Goal: Transaction & Acquisition: Subscribe to service/newsletter

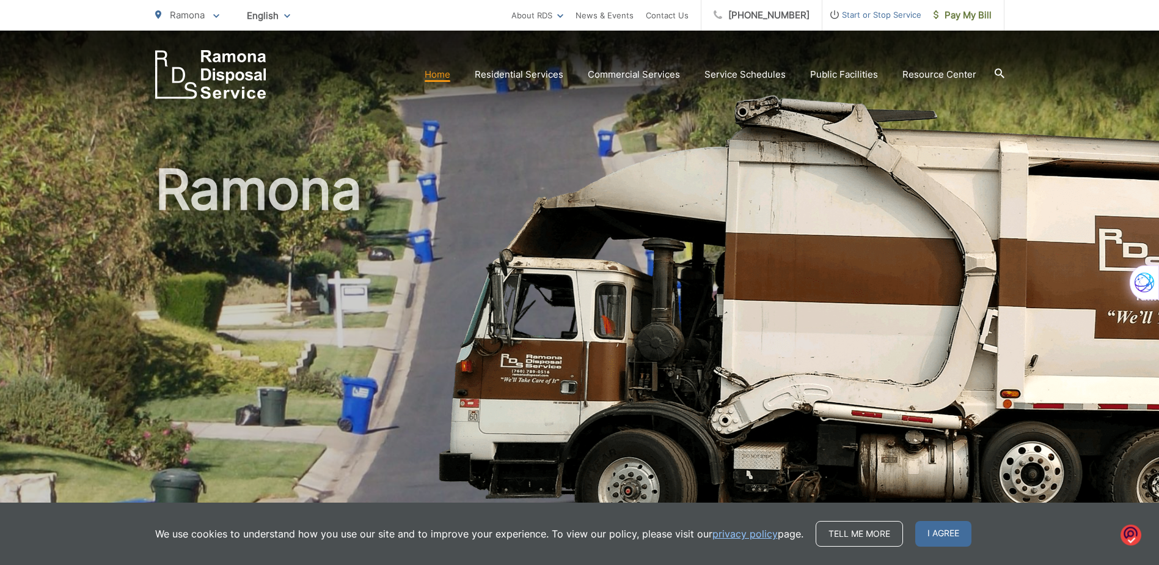
click at [441, 78] on link "Home" at bounding box center [438, 74] width 26 height 15
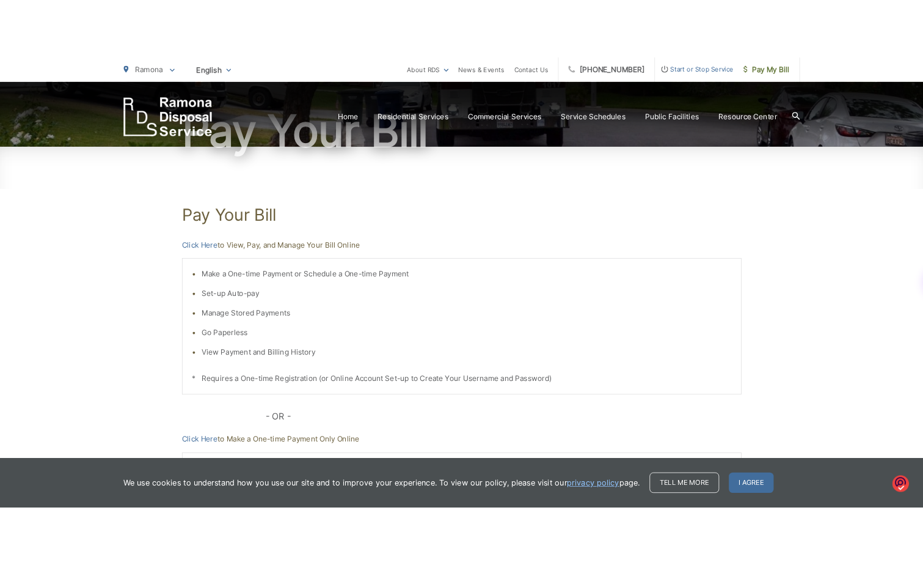
scroll to position [244, 0]
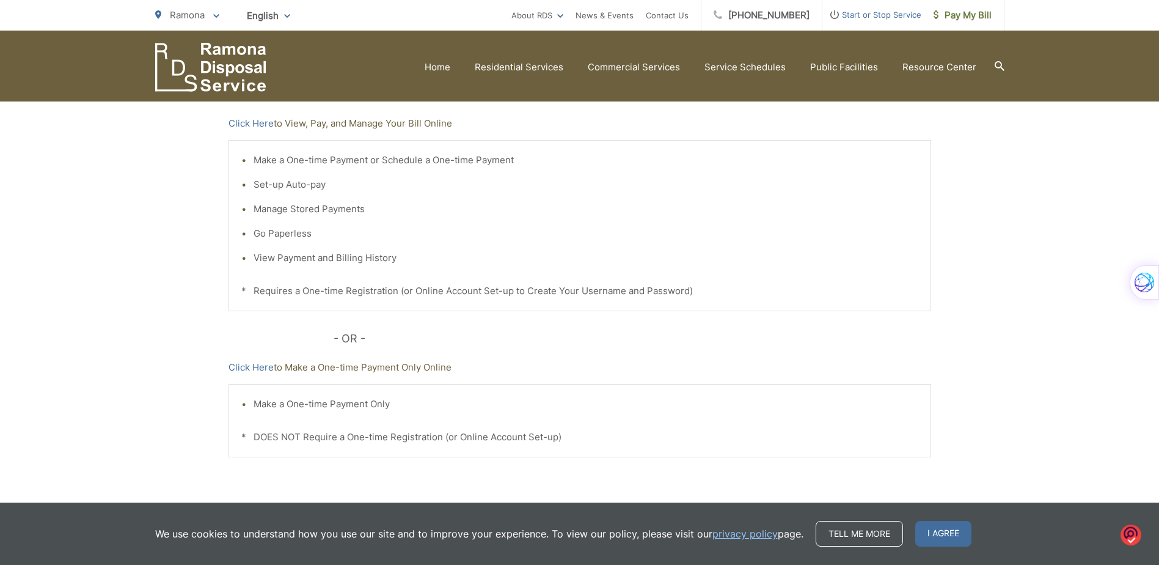
click at [305, 185] on li "Set-up Auto-pay" at bounding box center [586, 184] width 665 height 15
click at [250, 124] on link "Click Here" at bounding box center [251, 123] width 45 height 15
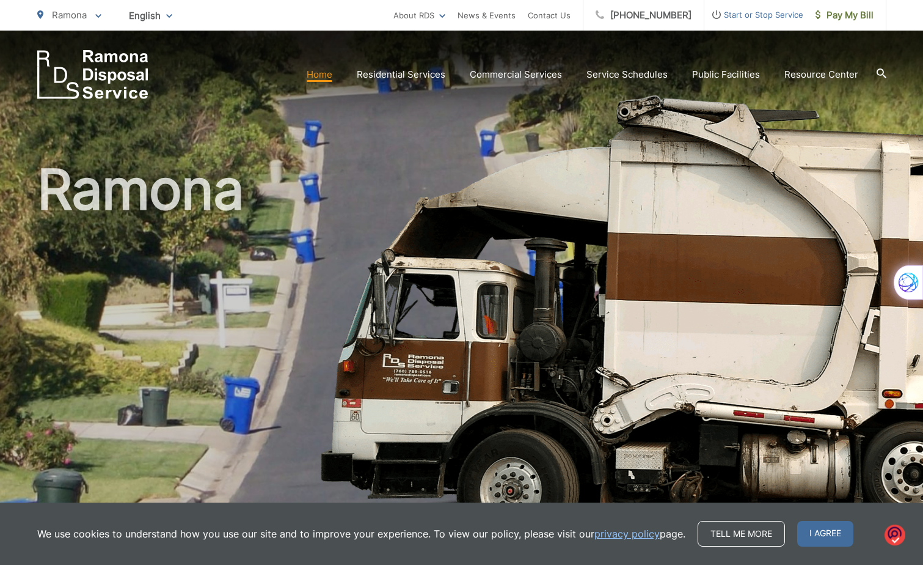
click at [332, 76] on link "Home" at bounding box center [320, 74] width 26 height 15
click at [329, 76] on link "Home" at bounding box center [320, 74] width 26 height 15
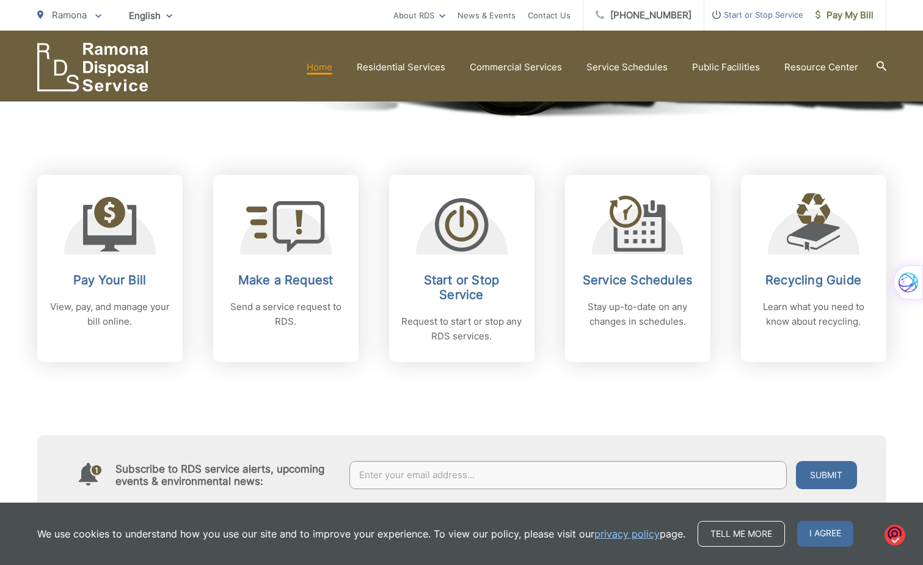
scroll to position [367, 0]
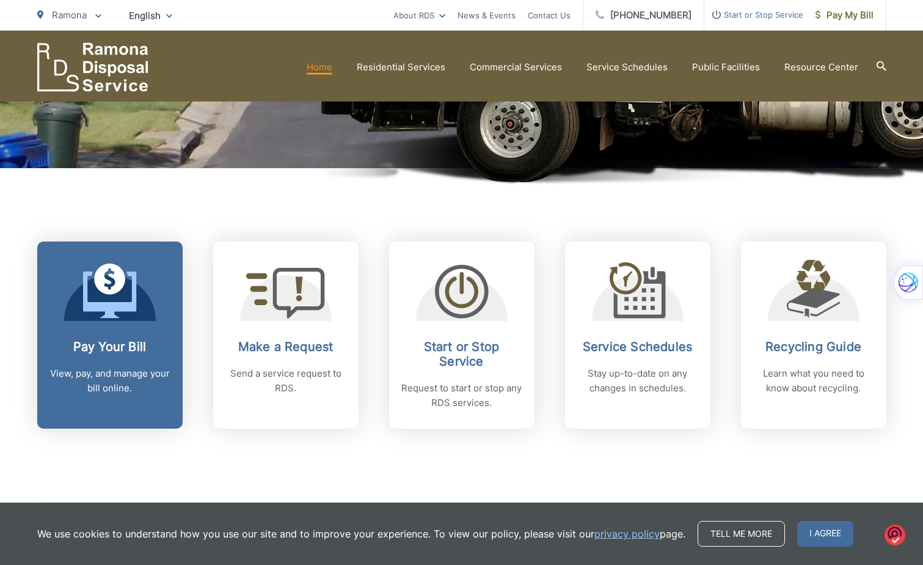
click at [99, 348] on h2 "Pay Your Bill" at bounding box center [109, 346] width 121 height 15
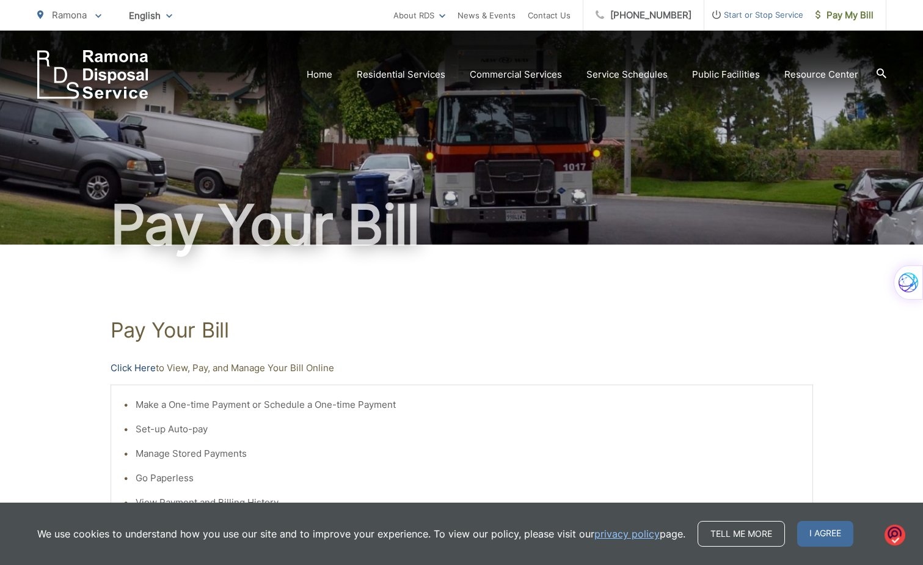
click at [148, 368] on link "Click Here" at bounding box center [133, 368] width 45 height 15
